Goal: Information Seeking & Learning: Learn about a topic

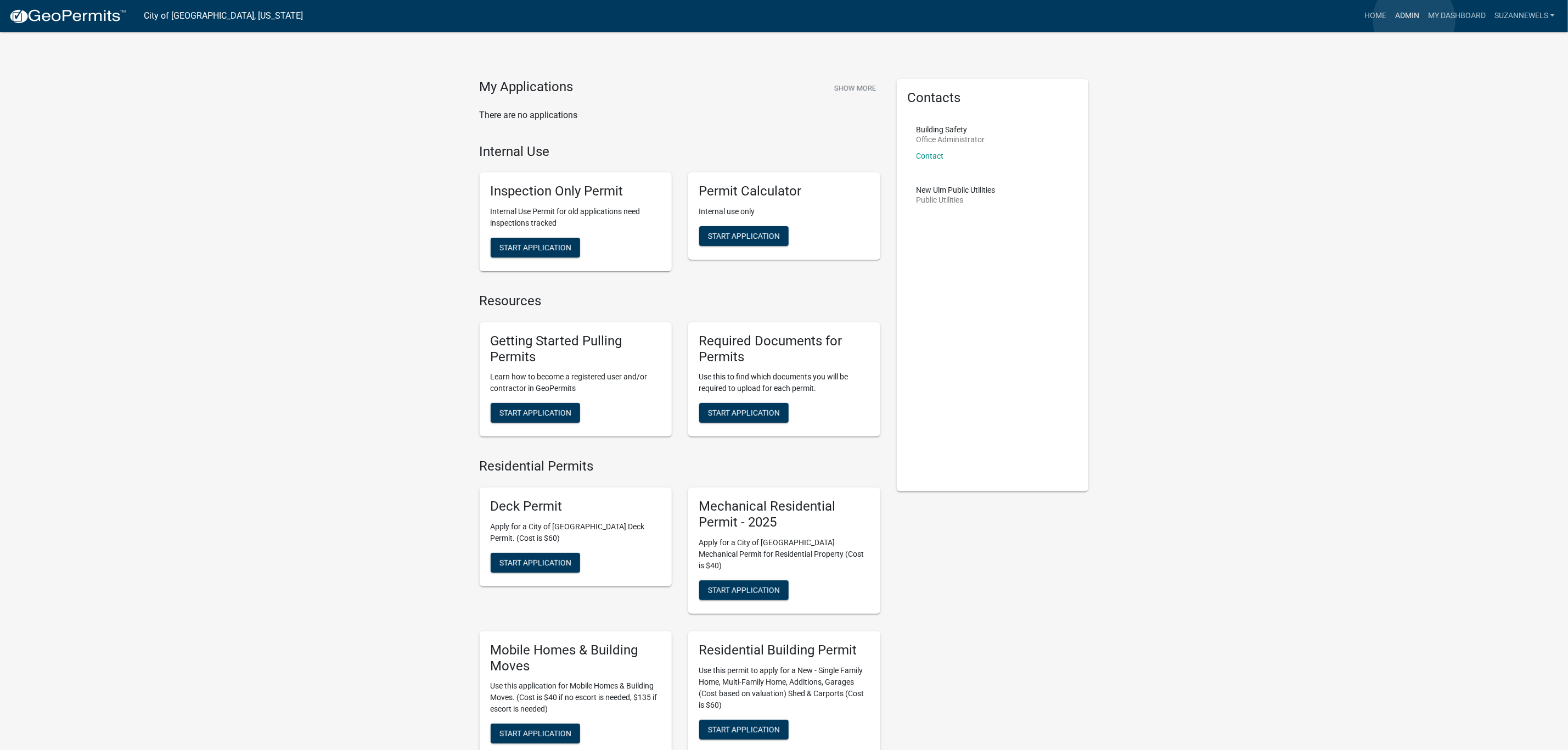
click at [1415, 20] on link "Admin" at bounding box center [1407, 16] width 33 height 21
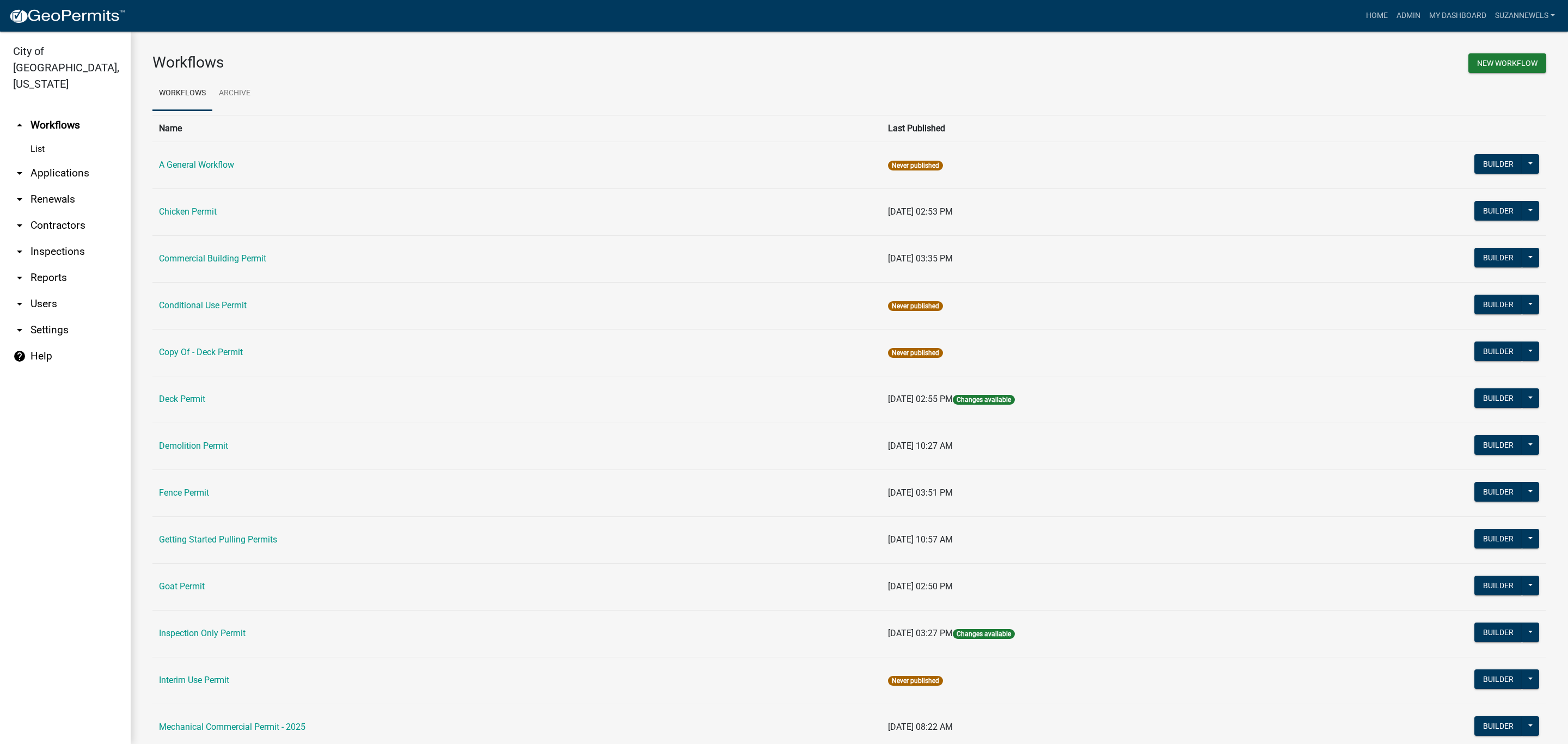
click at [45, 265] on link "arrow_drop_down Reports" at bounding box center [65, 278] width 131 height 26
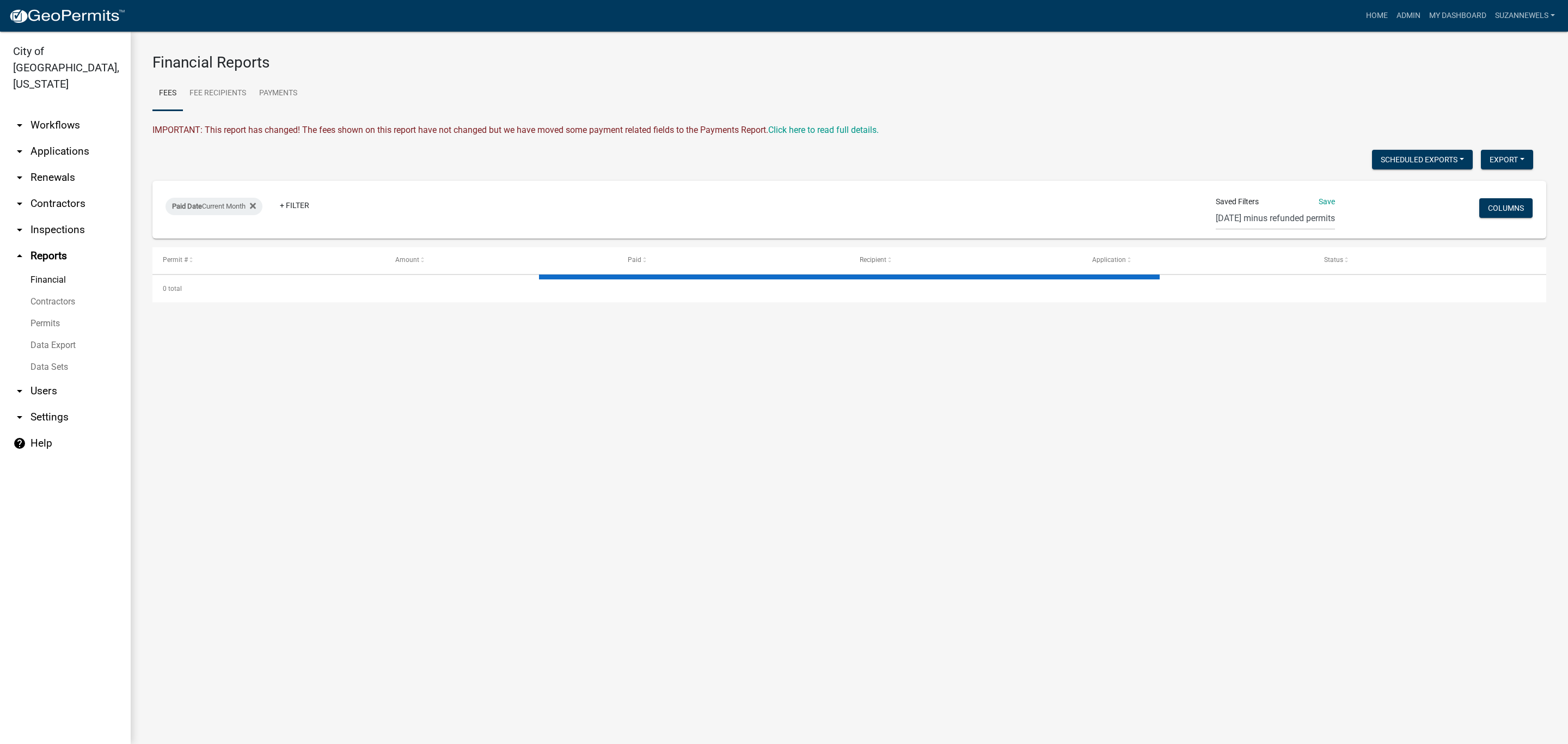
click at [42, 269] on link "Financial" at bounding box center [65, 280] width 131 height 22
click at [251, 93] on link "Fee Recipients" at bounding box center [218, 94] width 70 height 35
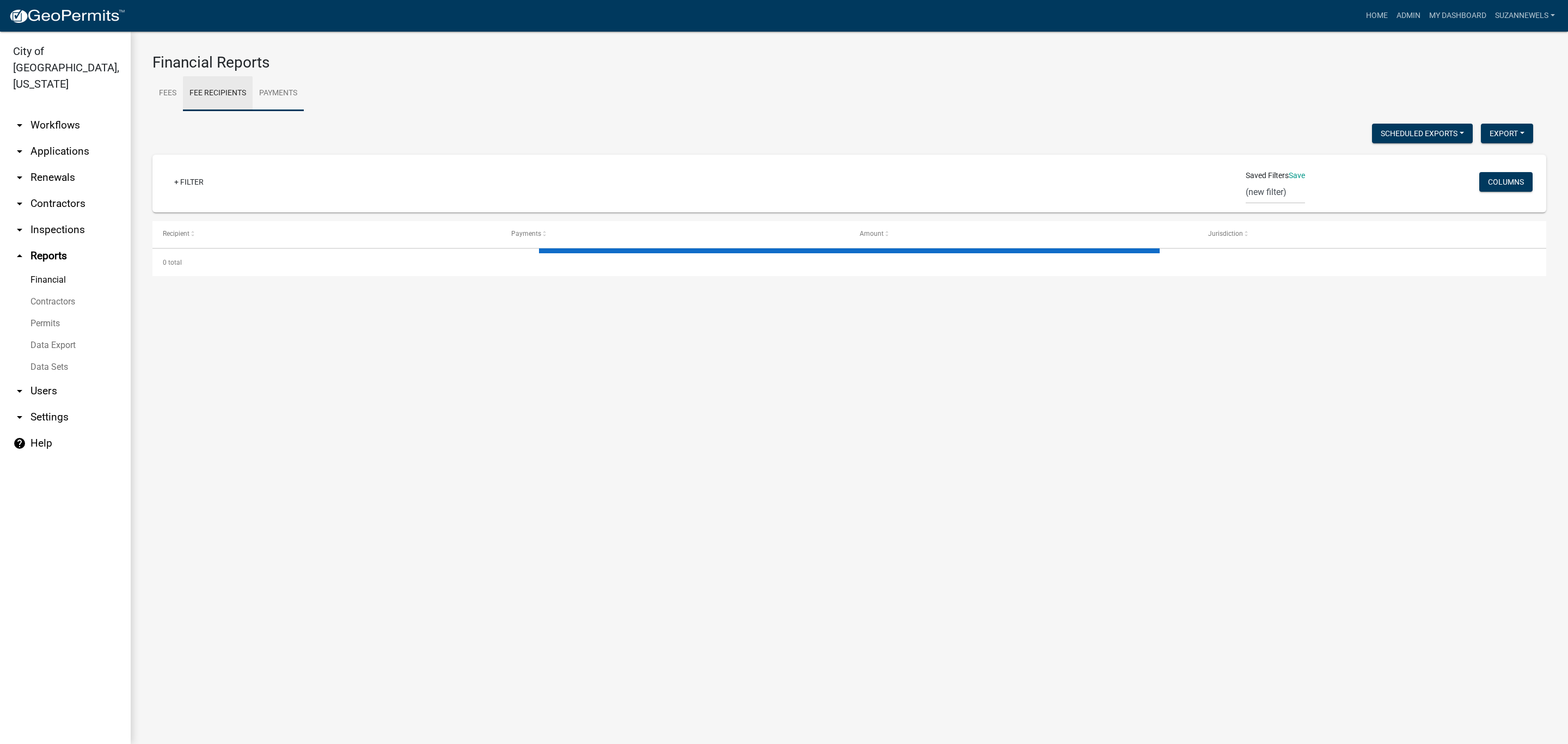
click at [268, 93] on link "Payments" at bounding box center [278, 94] width 51 height 35
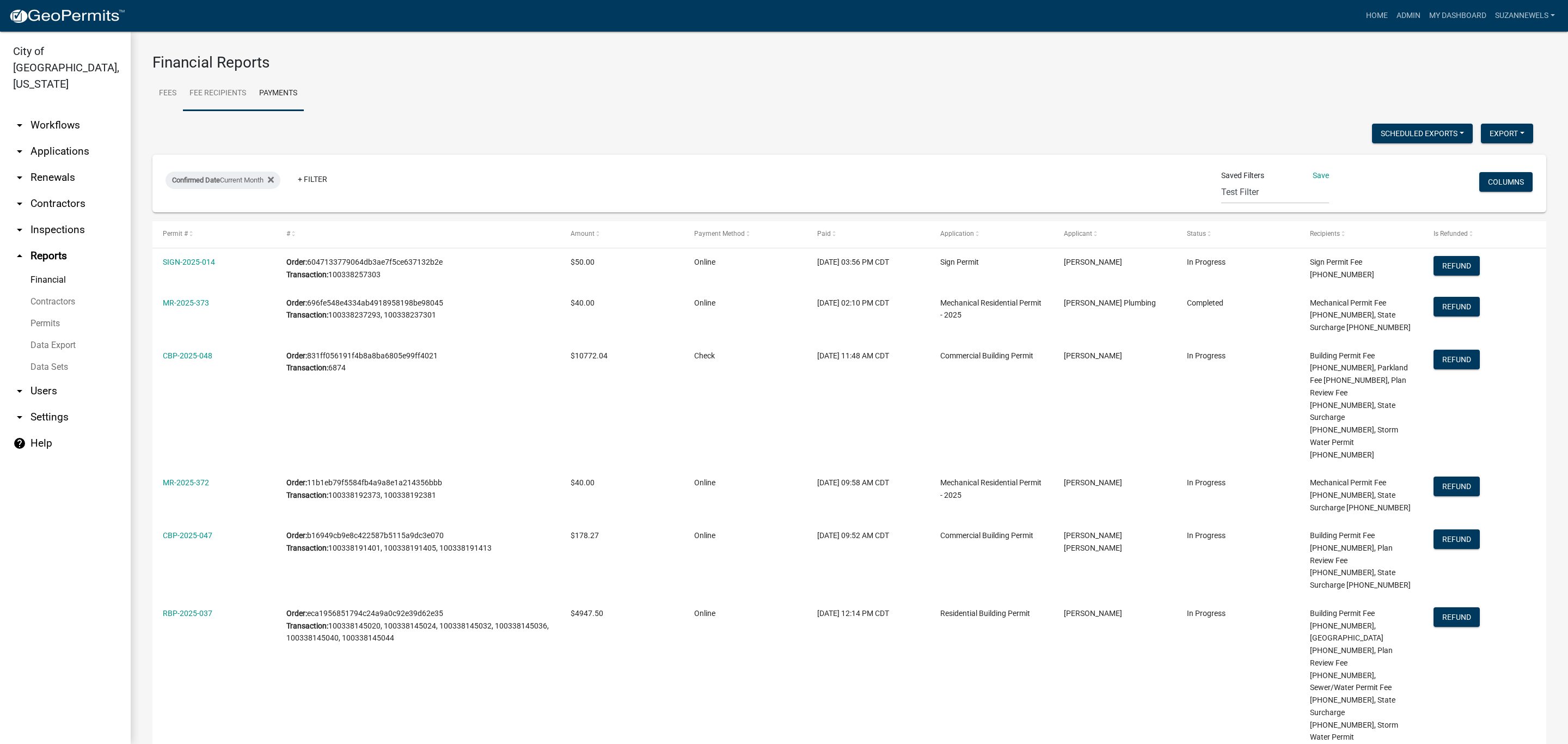
click at [202, 86] on link "Fee Recipients" at bounding box center [218, 94] width 70 height 35
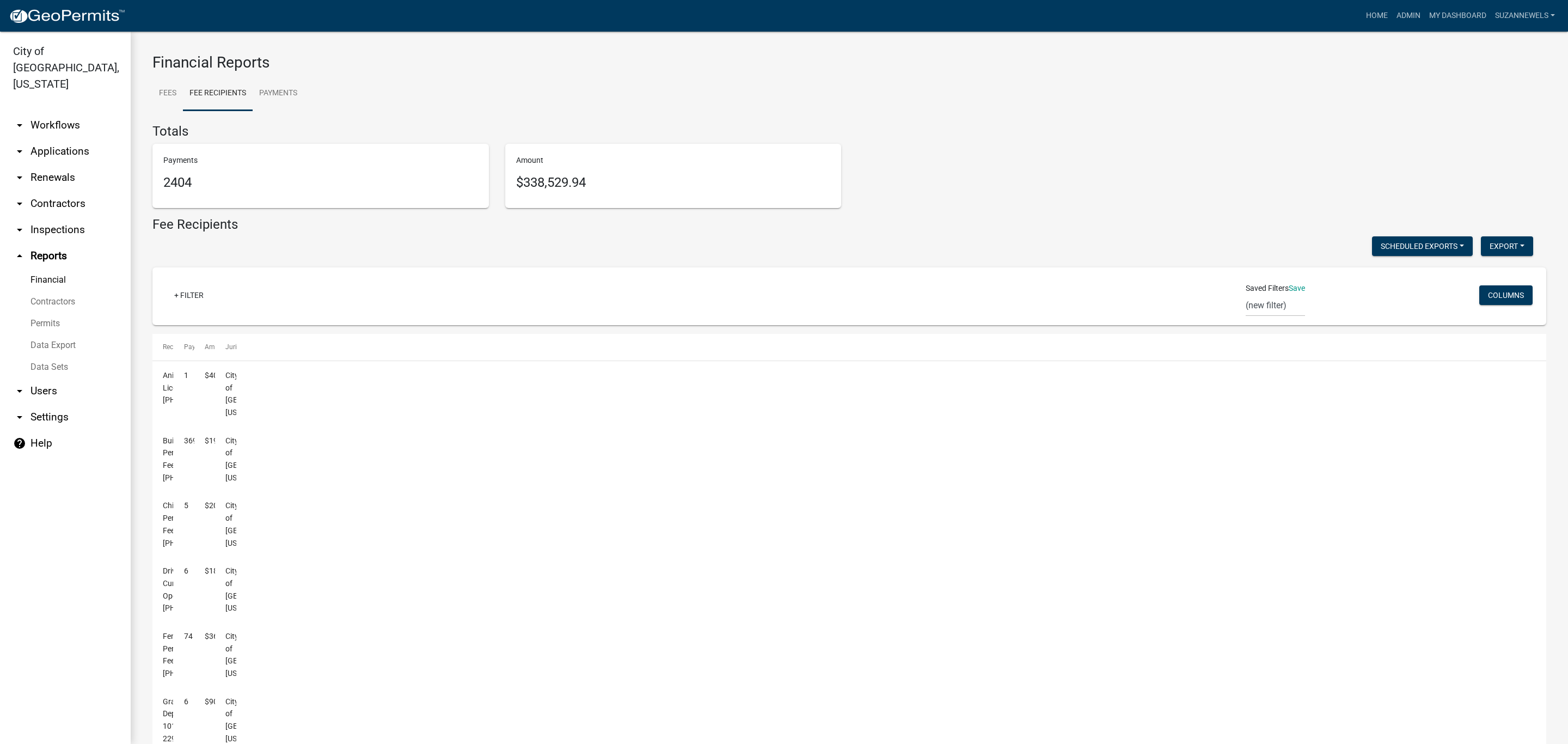
drag, startPoint x: 357, startPoint y: 355, endPoint x: 532, endPoint y: 363, distance: 175.2
click at [532, 363] on div "Recipient Payments Amount Jurisdiction Animal License [PHONE_NUMBER] 1 $40.00 C…" at bounding box center [849, 689] width 1394 height 711
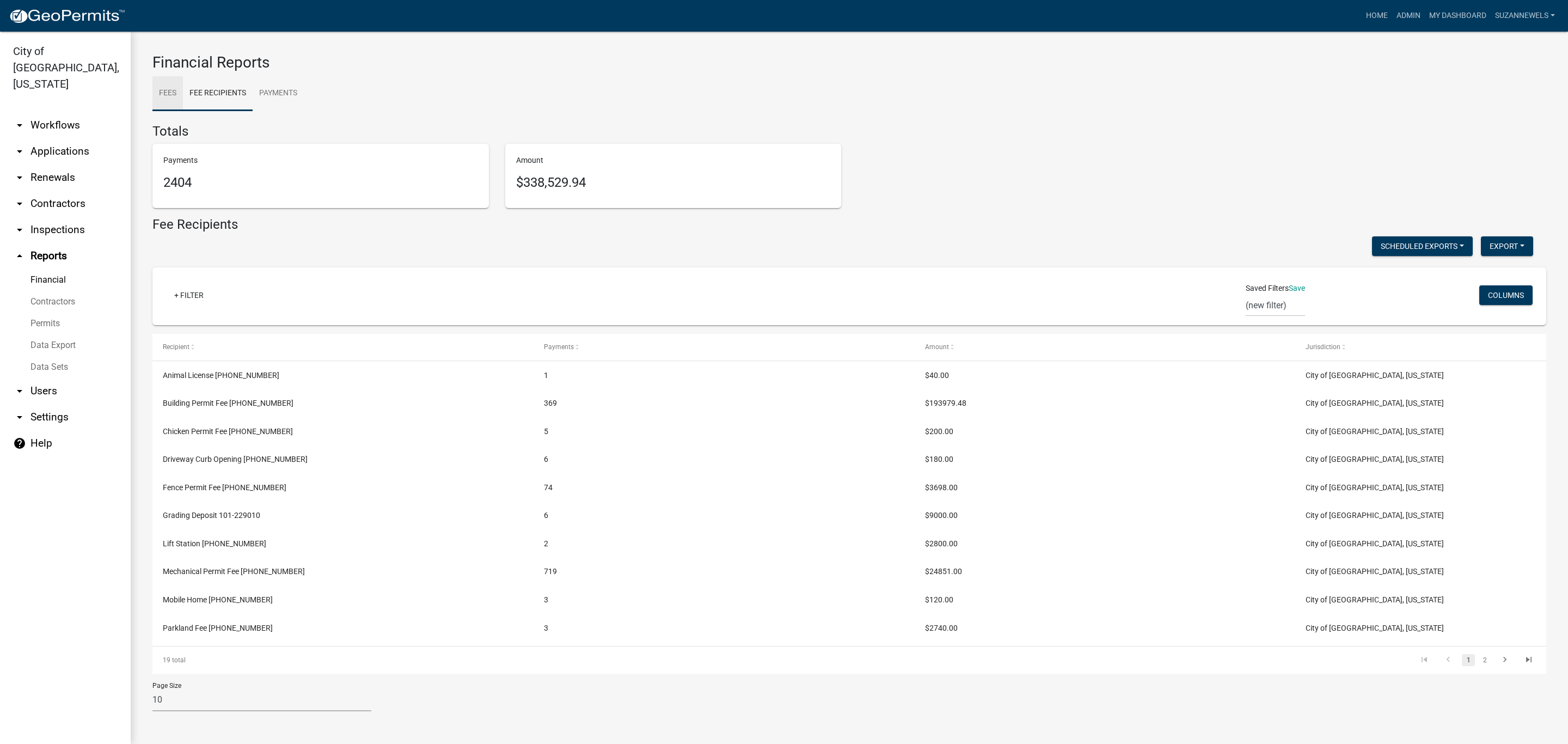
click at [167, 97] on link "Fees" at bounding box center [167, 94] width 31 height 35
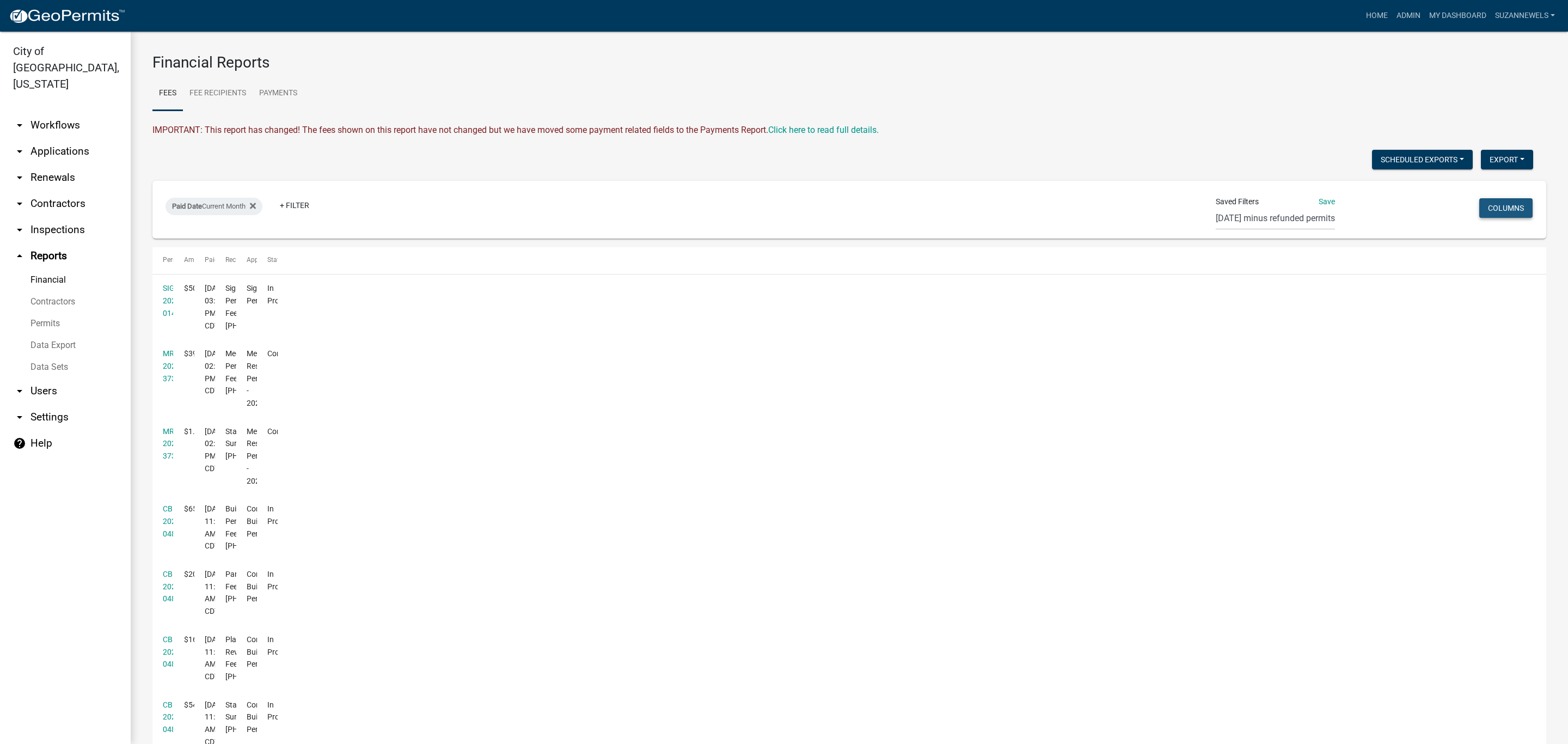
click at [1509, 204] on button "Columns" at bounding box center [1505, 208] width 53 height 20
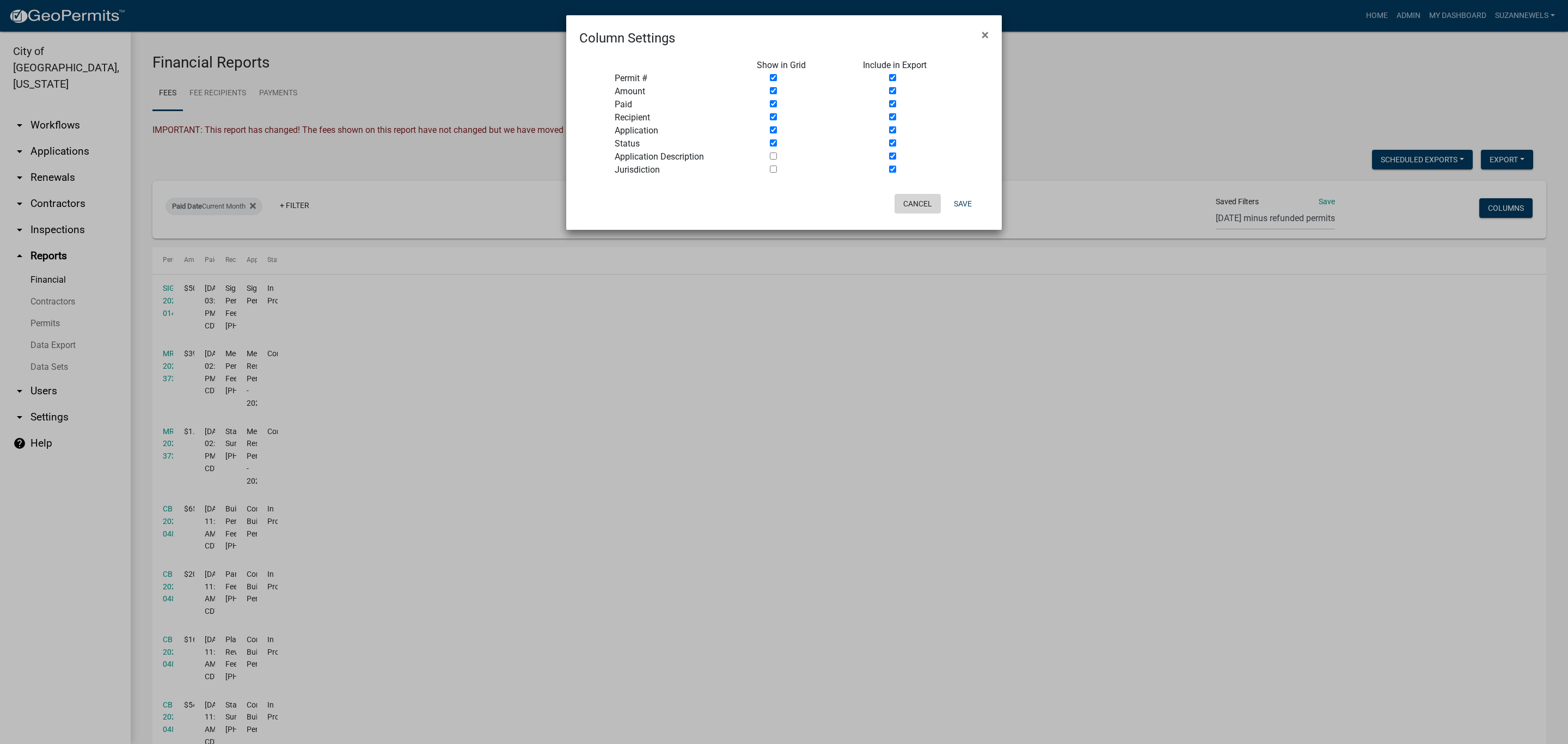
click at [915, 207] on button "Cancel" at bounding box center [918, 204] width 46 height 20
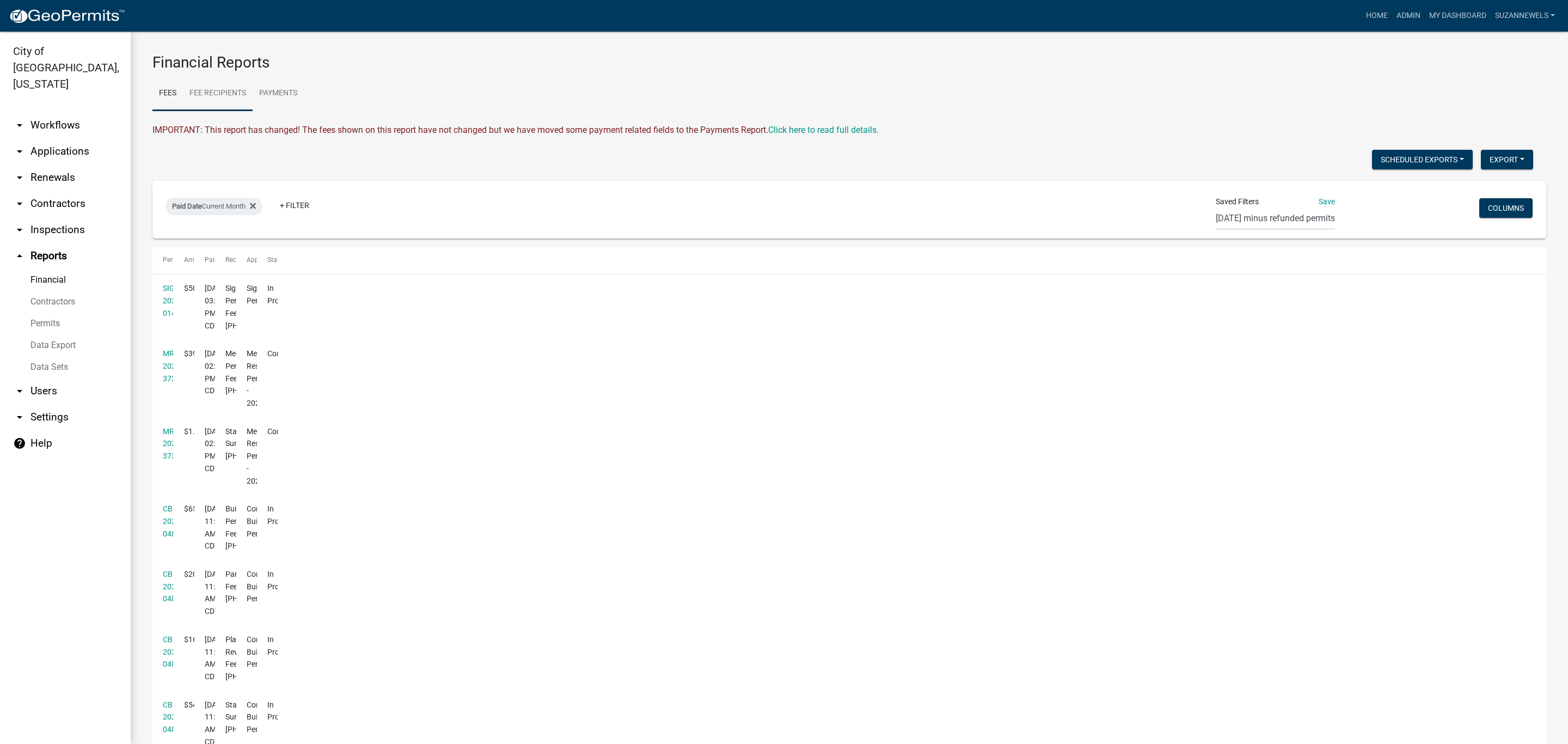
click at [214, 100] on link "Fee Recipients" at bounding box center [218, 94] width 70 height 35
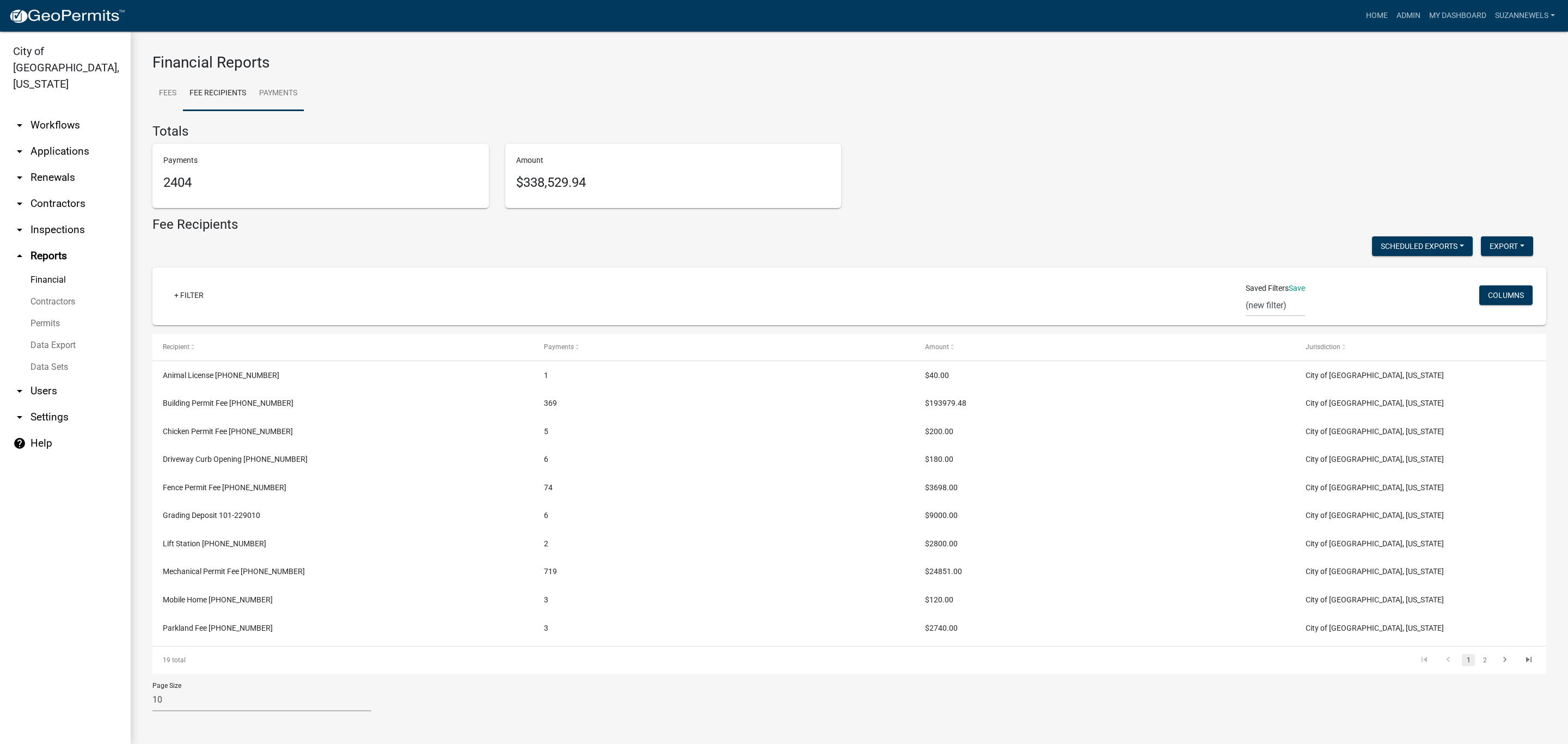
click at [288, 90] on link "Payments" at bounding box center [278, 94] width 51 height 35
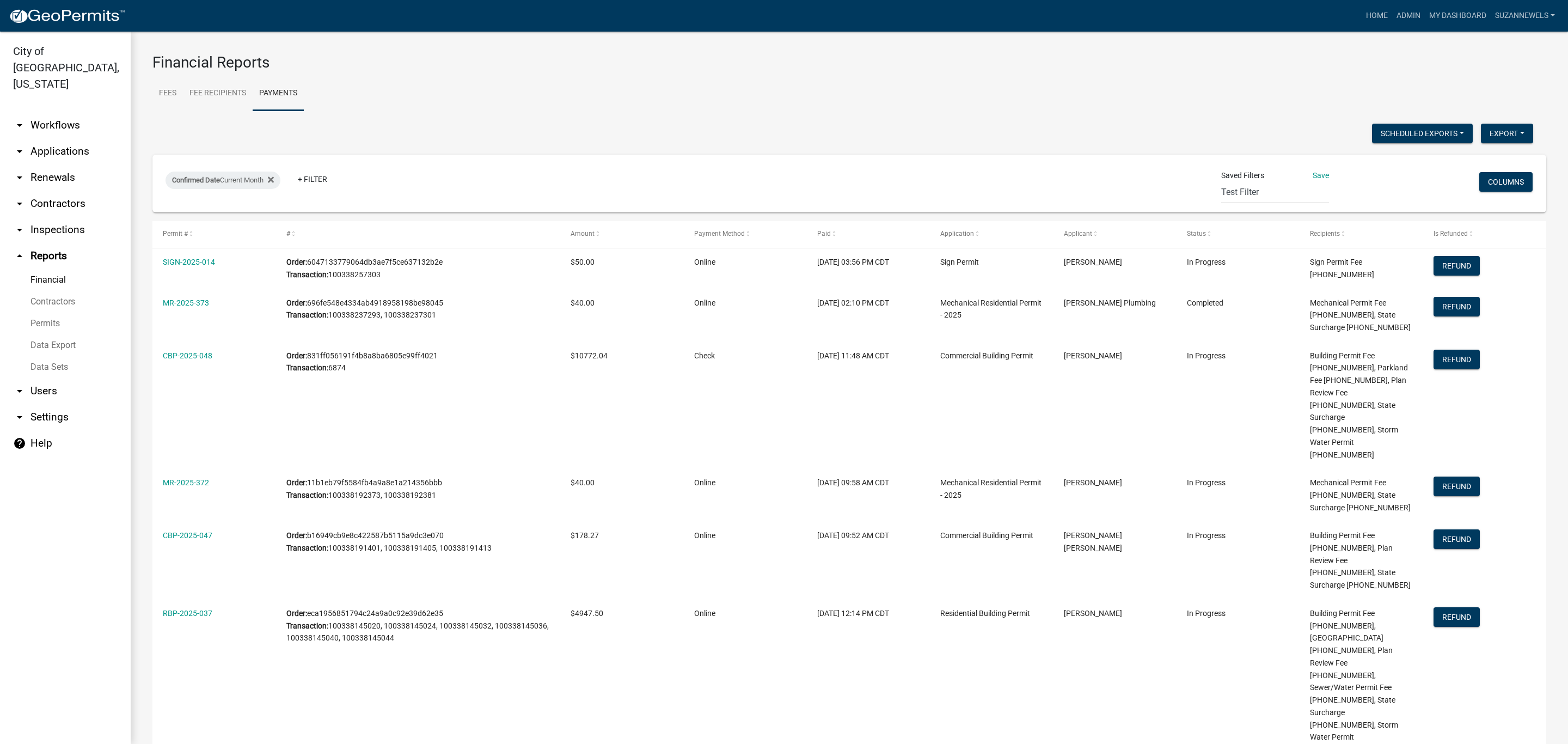
click at [1560, 8] on nav "Toggle drawer menu more_horiz Home Admin My Dashboard SuzanneWels Admin Account…" at bounding box center [784, 16] width 1568 height 32
click at [1523, 7] on link "SuzanneWels" at bounding box center [1525, 16] width 68 height 21
click at [1492, 108] on link "Logout" at bounding box center [1515, 106] width 87 height 26
